Goal: Transaction & Acquisition: Subscribe to service/newsletter

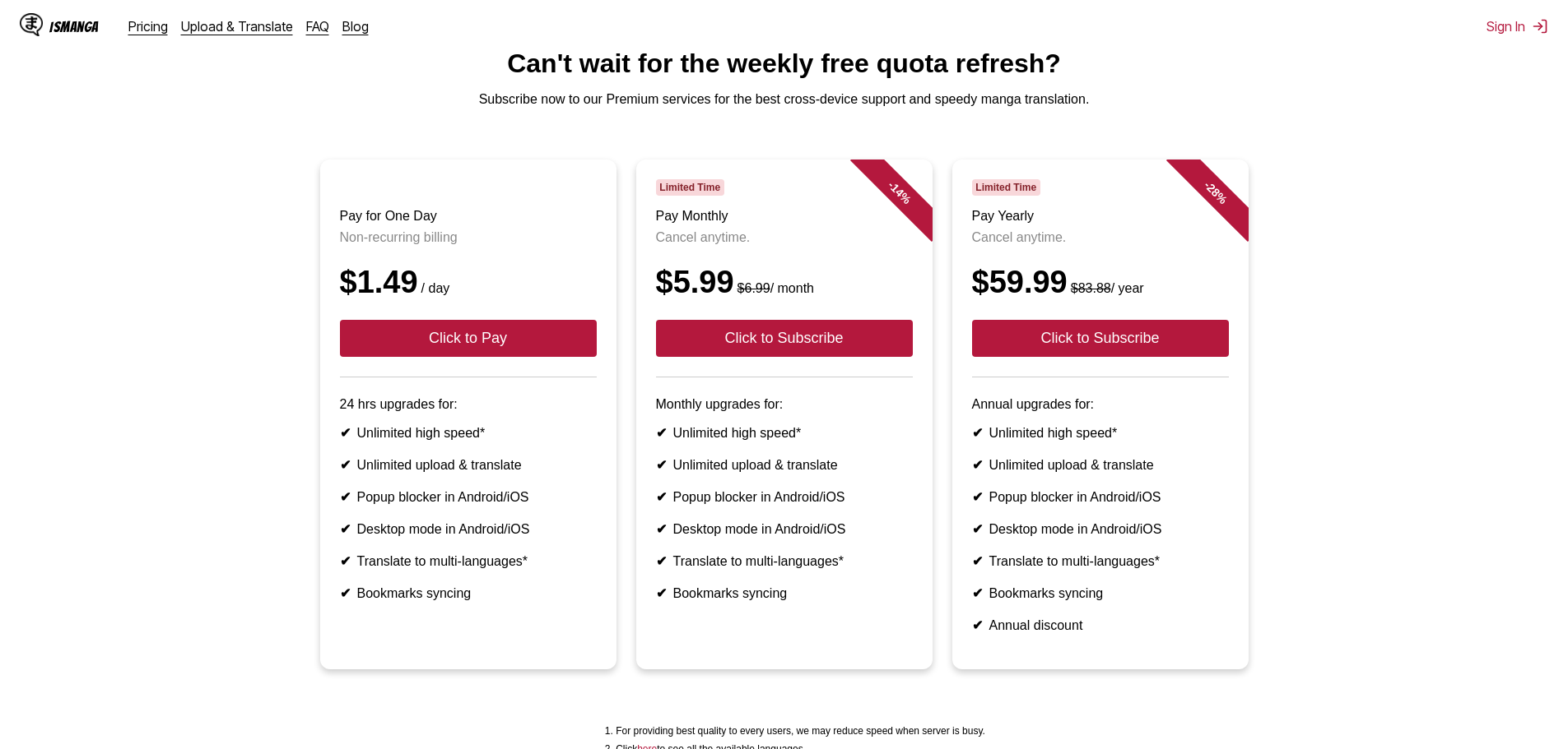
scroll to position [109, 0]
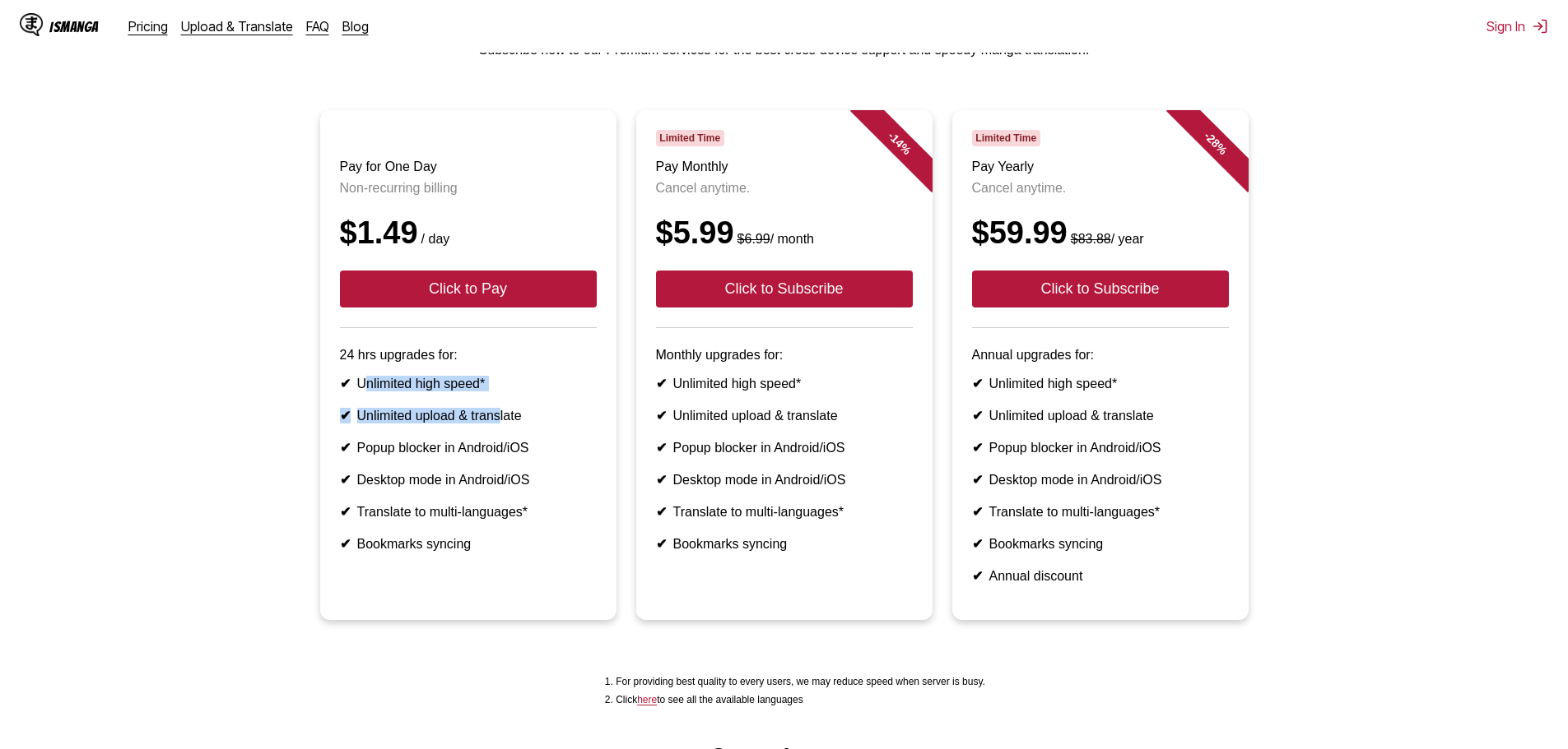
drag, startPoint x: 363, startPoint y: 412, endPoint x: 504, endPoint y: 423, distance: 141.4
click at [504, 423] on ul "✔ Unlimited high speed* ✔ Unlimited upload & translate ✔ Popup blocker in Andro…" at bounding box center [468, 464] width 257 height 176
click at [483, 458] on ul "✔ Unlimited high speed* ✔ Unlimited upload & translate ✔ Popup blocker in Andro…" at bounding box center [468, 464] width 257 height 176
drag, startPoint x: 369, startPoint y: 453, endPoint x: 548, endPoint y: 480, distance: 181.0
click at [601, 464] on article "Pay for One Day Non-recurring billing $1.49 / day Click to Pay 24 hrs upgrades …" at bounding box center [468, 365] width 296 height 510
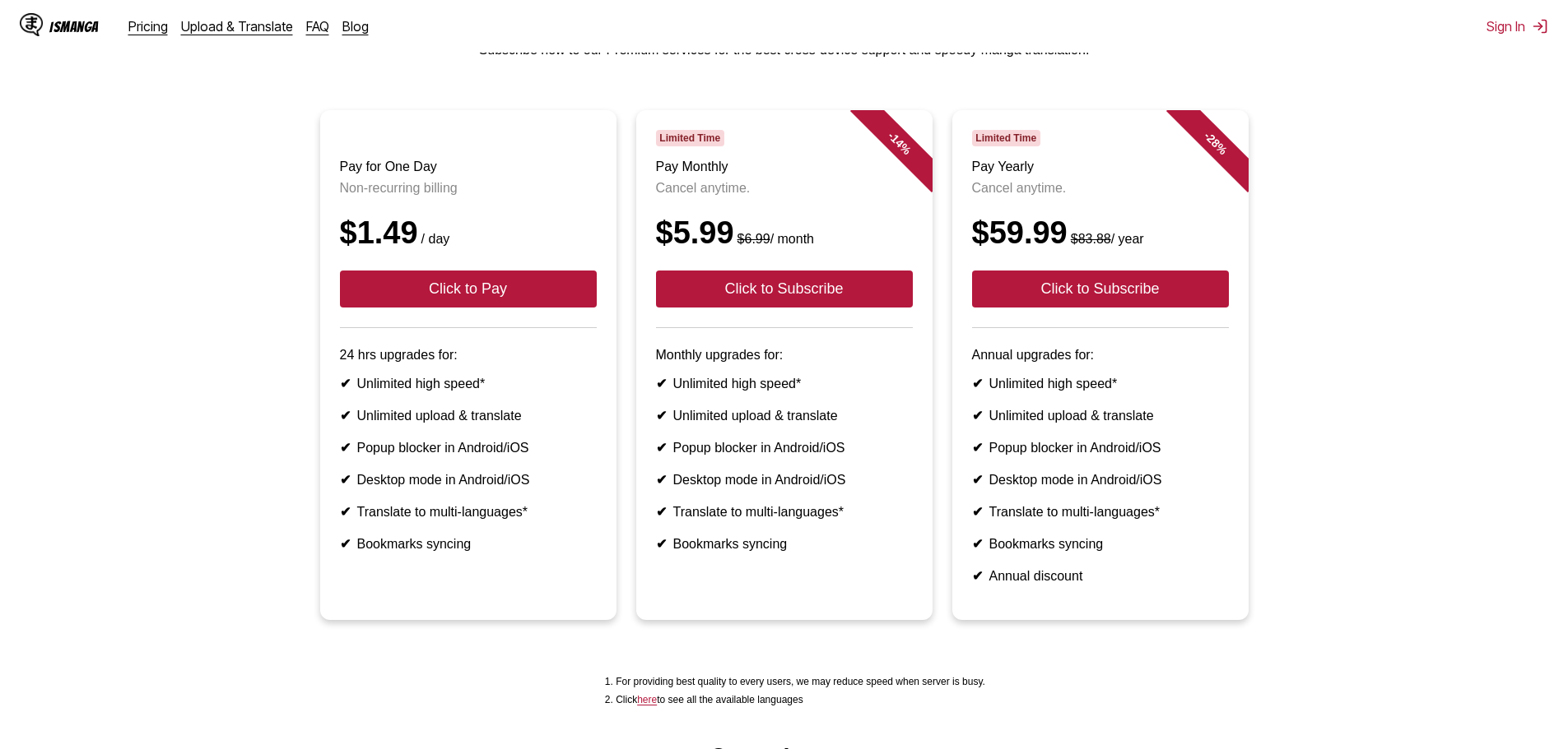
click at [516, 487] on ul "✔ Unlimited high speed* ✔ Unlimited upload & translate ✔ Popup blocker in Andro…" at bounding box center [468, 464] width 257 height 176
drag, startPoint x: 405, startPoint y: 509, endPoint x: 590, endPoint y: 538, distance: 187.3
click at [600, 535] on article "Pay for One Day Non-recurring billing $1.49 / day Click to Pay 24 hrs upgrades …" at bounding box center [468, 365] width 296 height 510
click at [525, 552] on ul "✔ Unlimited high speed* ✔ Unlimited upload & translate ✔ Popup blocker in Andro…" at bounding box center [468, 464] width 257 height 176
drag, startPoint x: 413, startPoint y: 545, endPoint x: 551, endPoint y: 603, distance: 149.7
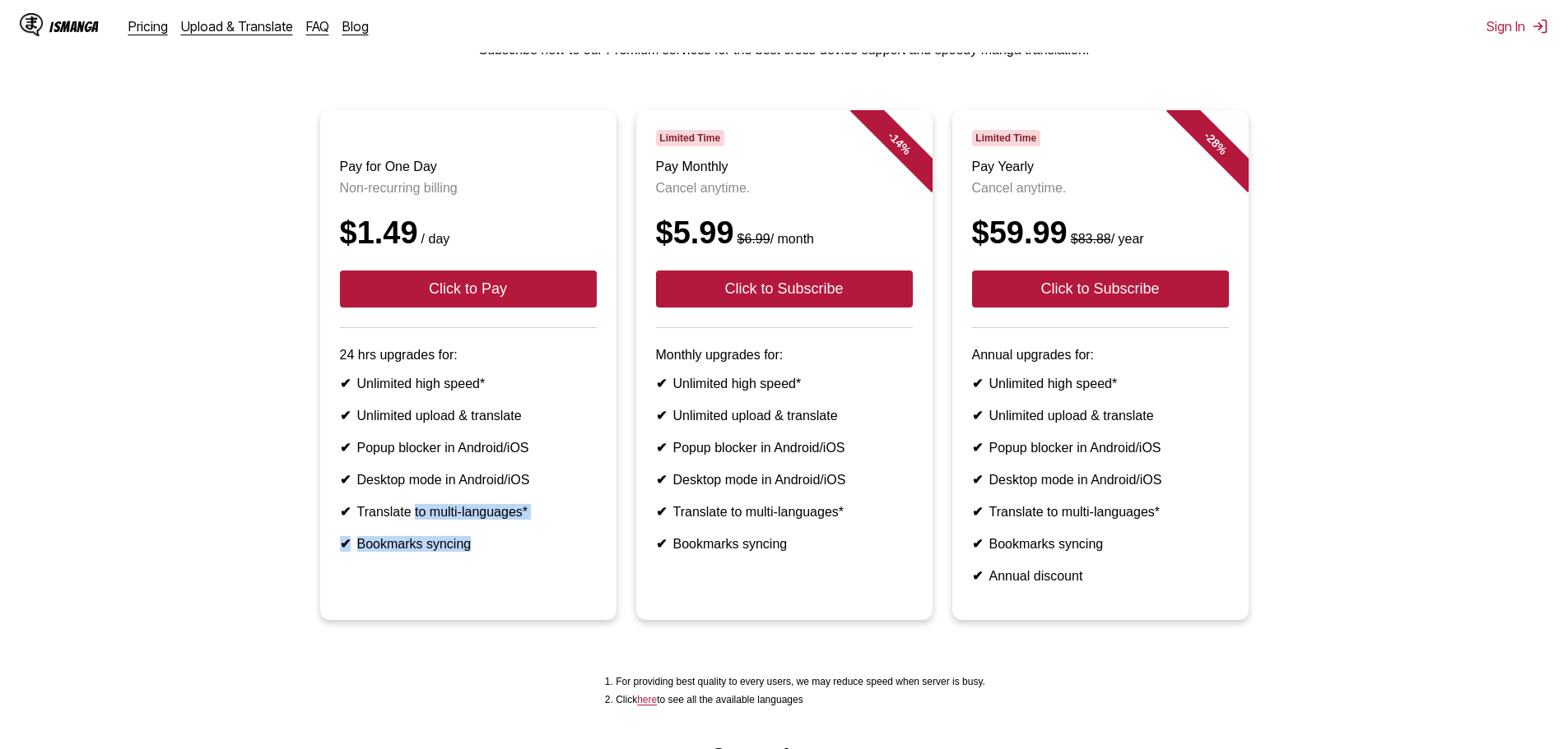
click at [612, 592] on article "Pay for One Day Non-recurring billing $1.49 / day Click to Pay 24 hrs upgrades …" at bounding box center [468, 365] width 296 height 510
click at [524, 606] on article "Pay for One Day Non-recurring billing $1.49 / day Click to Pay 24 hrs upgrades …" at bounding box center [468, 365] width 296 height 510
drag, startPoint x: 483, startPoint y: 579, endPoint x: 609, endPoint y: 593, distance: 126.8
click at [609, 593] on article "Pay for One Day Non-recurring billing $1.49 / day Click to Pay 24 hrs upgrades …" at bounding box center [468, 365] width 296 height 510
click at [587, 596] on article "Pay for One Day Non-recurring billing $1.49 / day Click to Pay 24 hrs upgrades …" at bounding box center [468, 365] width 296 height 510
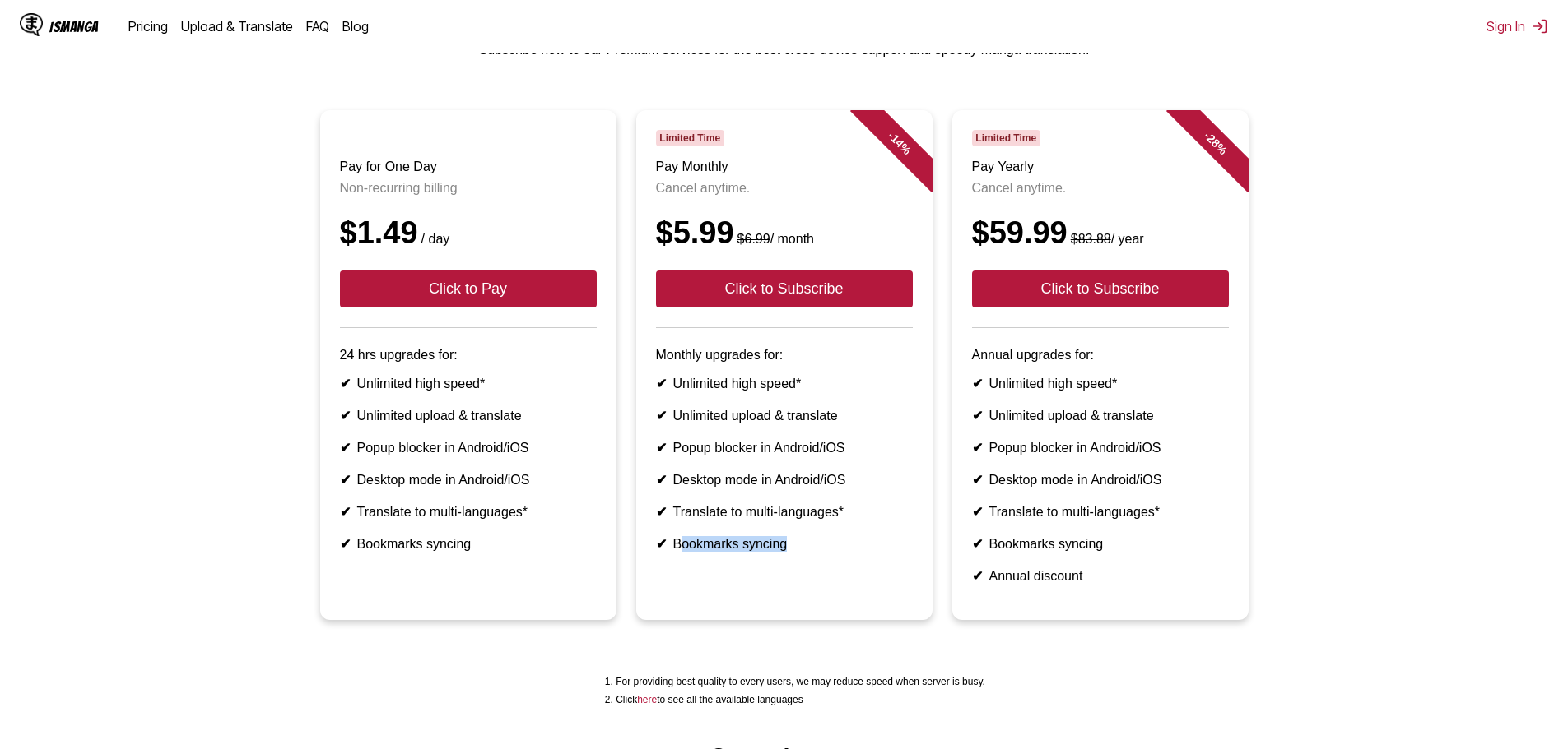
drag, startPoint x: 715, startPoint y: 573, endPoint x: 808, endPoint y: 541, distance: 98.4
click at [873, 552] on ul "✔ Unlimited high speed* ✔ Unlimited upload & translate ✔ Popup blocker in Andro…" at bounding box center [784, 464] width 257 height 176
click at [737, 395] on article "- 14 % Limited Time Pay Monthly Cancel anytime. $5.99 $6.99 / month Click to Su…" at bounding box center [784, 365] width 296 height 510
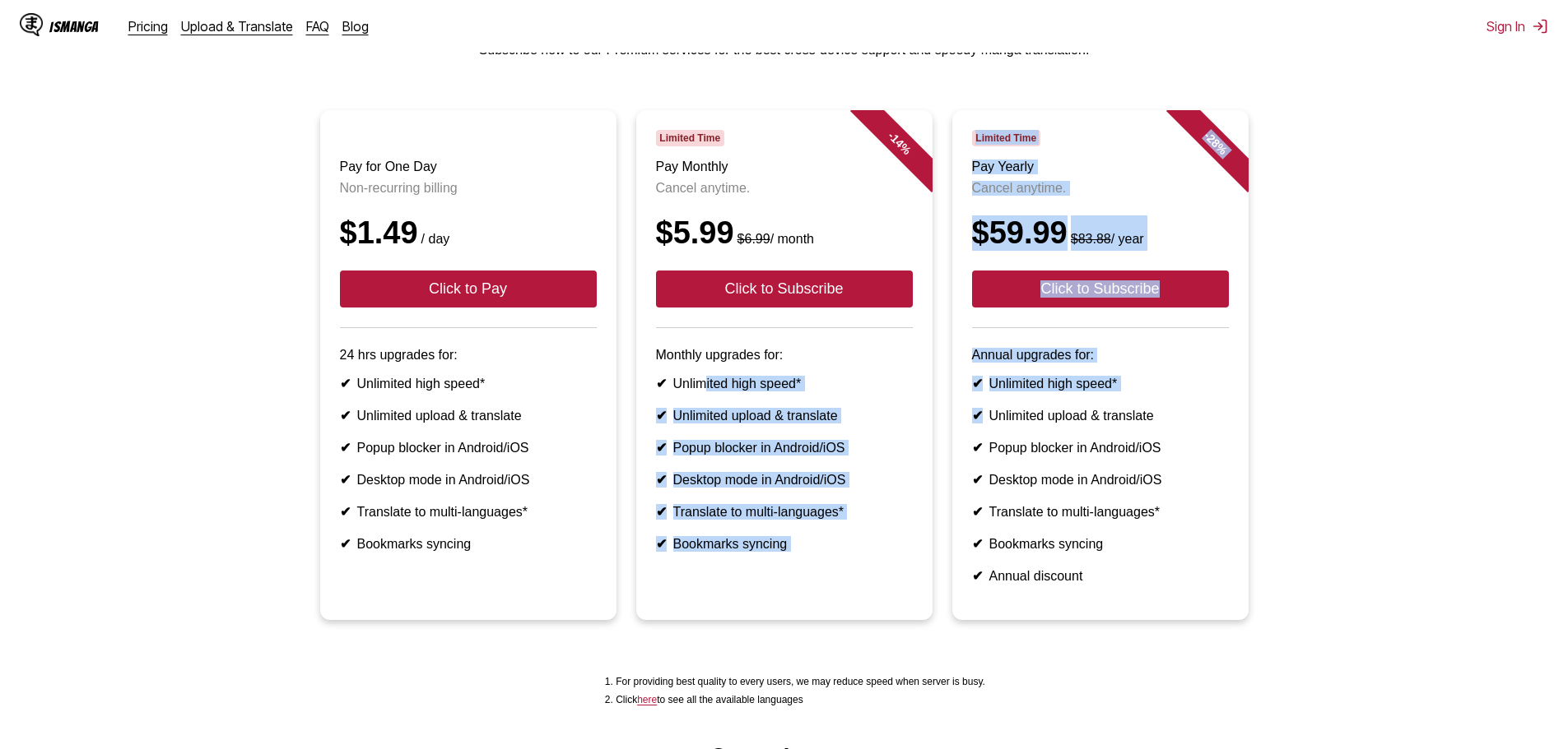
drag, startPoint x: 707, startPoint y: 407, endPoint x: 981, endPoint y: 430, distance: 275.0
click at [985, 423] on ul "Pay for One Day Non-recurring billing $1.49 / day Click to Pay 24 hrs upgrades …" at bounding box center [783, 374] width 1541 height 530
click at [904, 388] on article "- 14 % Limited Time Pay Monthly Cancel anytime. $5.99 $6.99 / month Click to Su…" at bounding box center [784, 365] width 296 height 510
drag, startPoint x: 896, startPoint y: 390, endPoint x: 885, endPoint y: 391, distance: 11.0
click at [895, 391] on article "- 14 % Limited Time Pay Monthly Cancel anytime. $5.99 $6.99 / month Click to Su…" at bounding box center [784, 365] width 296 height 510
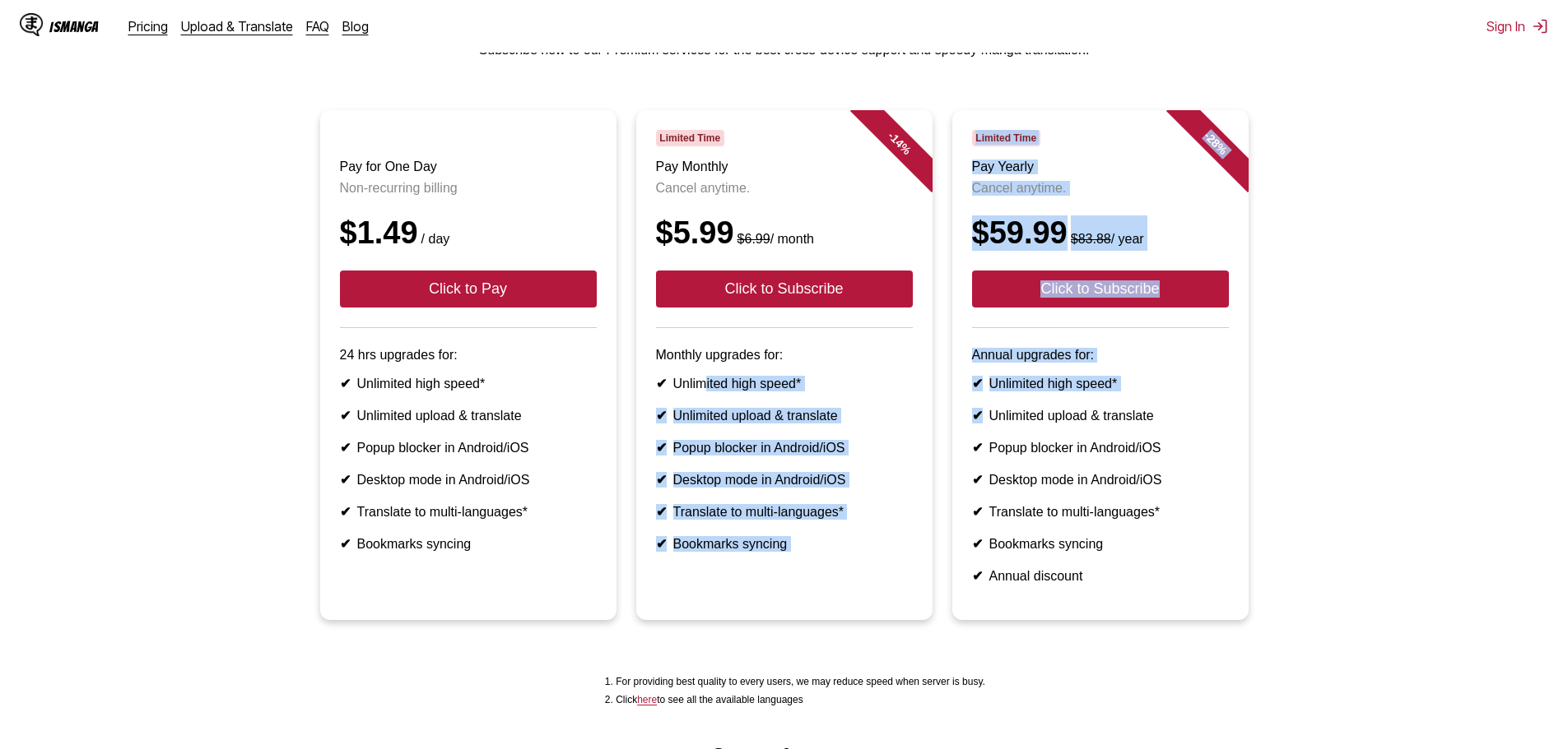
click at [890, 391] on li "✔ Unlimited high speed*" at bounding box center [784, 383] width 257 height 16
click at [1040, 244] on div "$59.99 $83.88 / year" at bounding box center [1100, 234] width 257 height 36
